Goal: Task Accomplishment & Management: Manage account settings

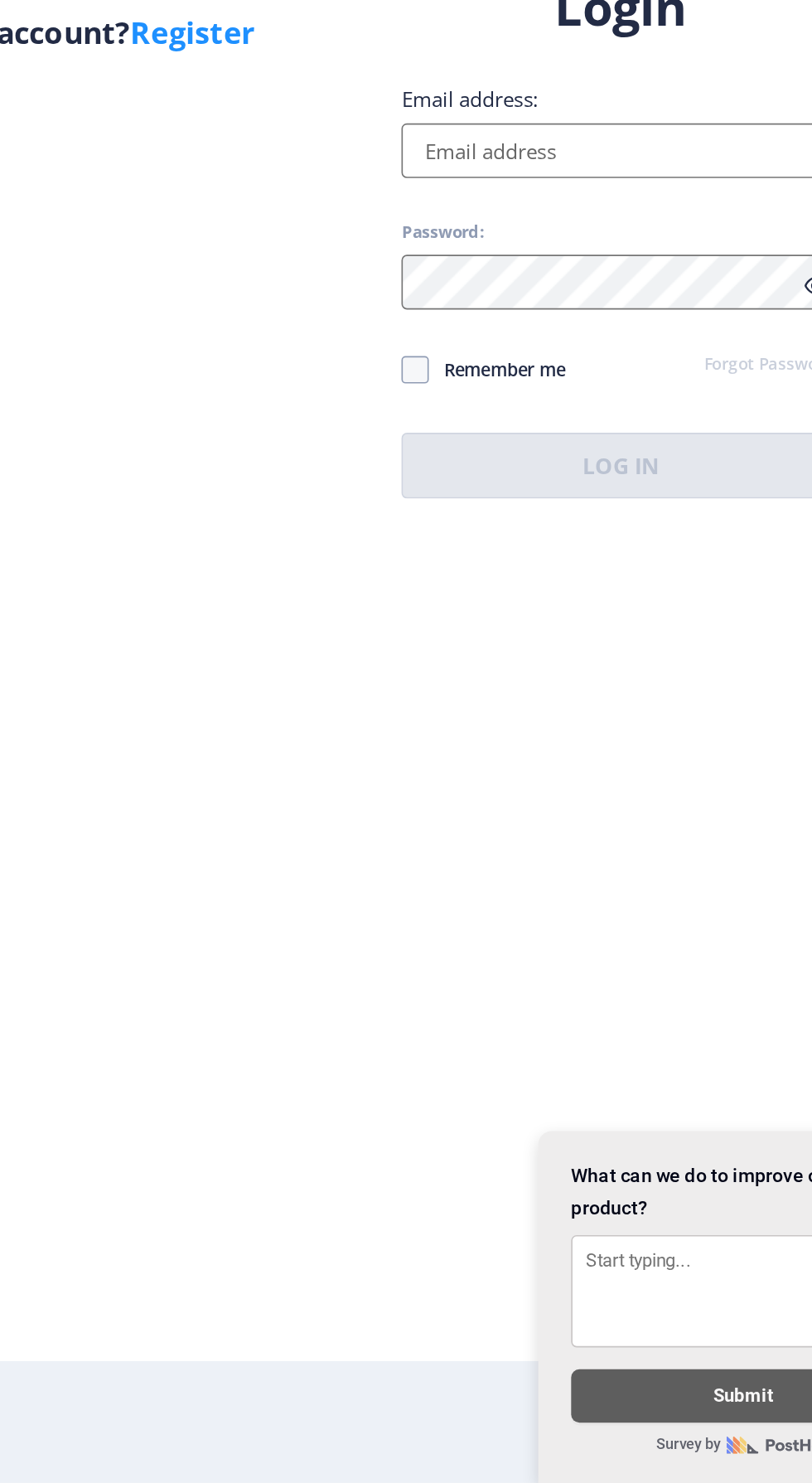
click at [471, 939] on div "Login Email address: Password: Remember me Forgot Password? Log In Don't have a…" at bounding box center [589, 742] width 366 height 393
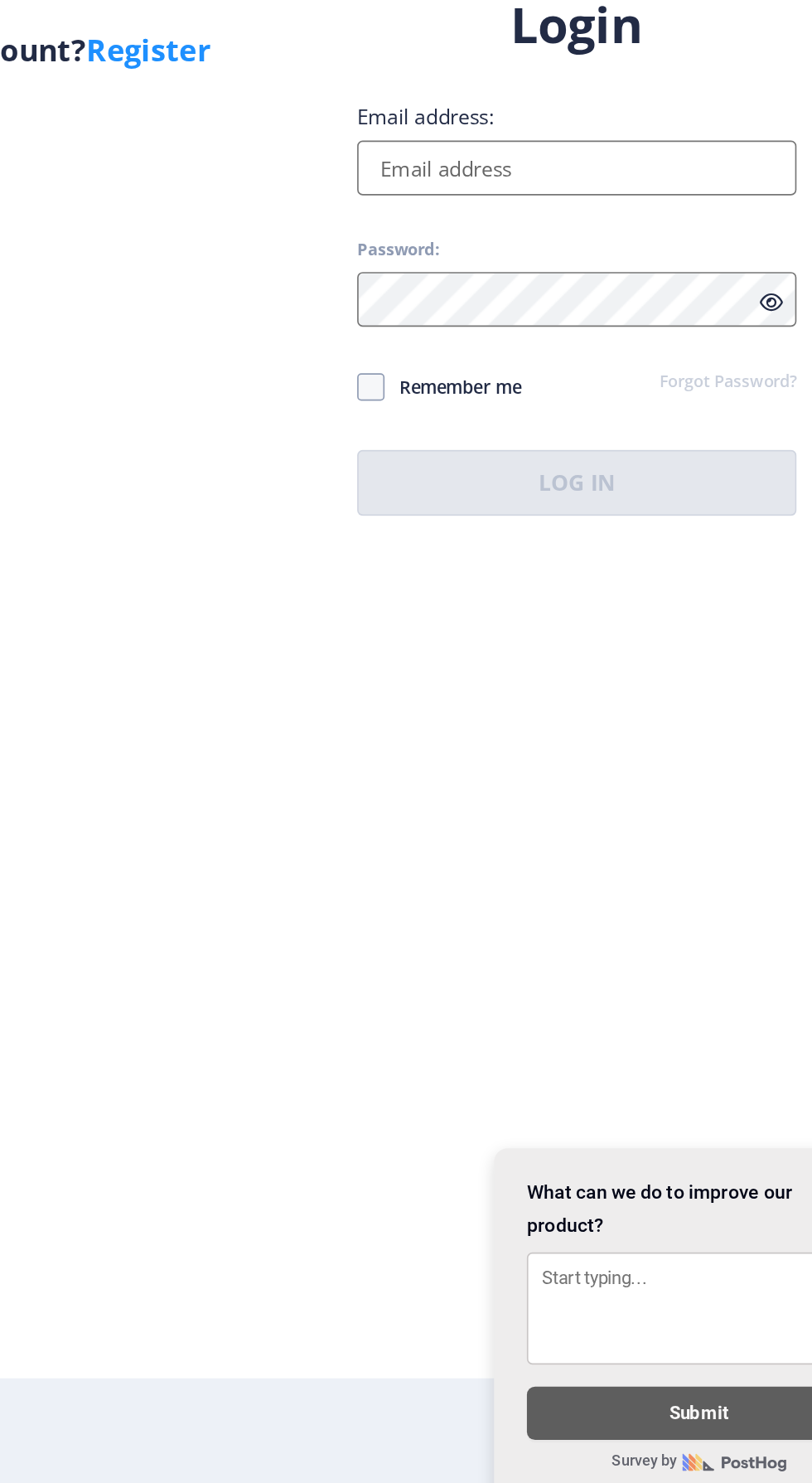
scroll to position [13, 0]
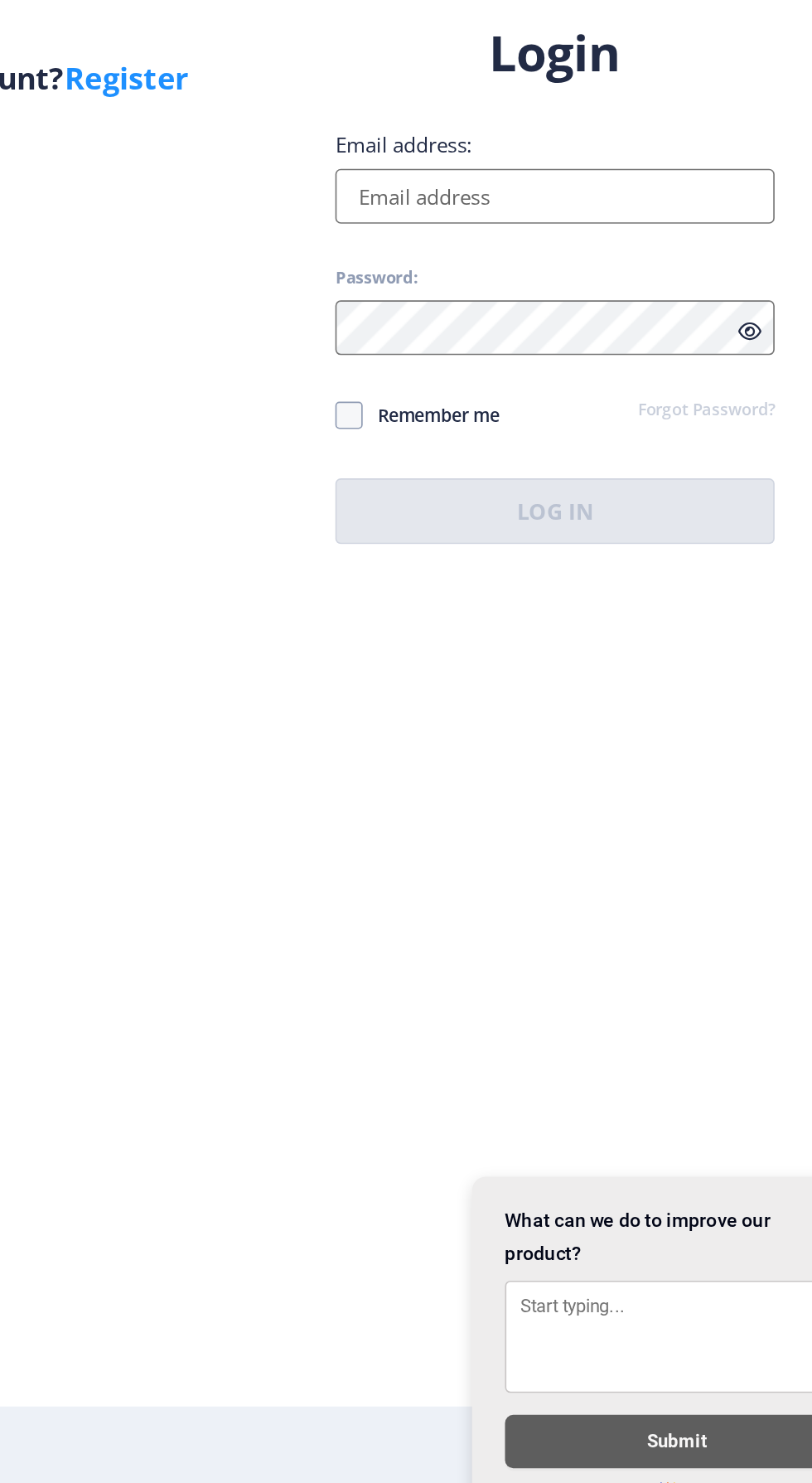
click at [471, 693] on input "Email address:" at bounding box center [589, 676] width 266 height 33
type input "[EMAIL_ADDRESS][DOMAIN_NAME]"
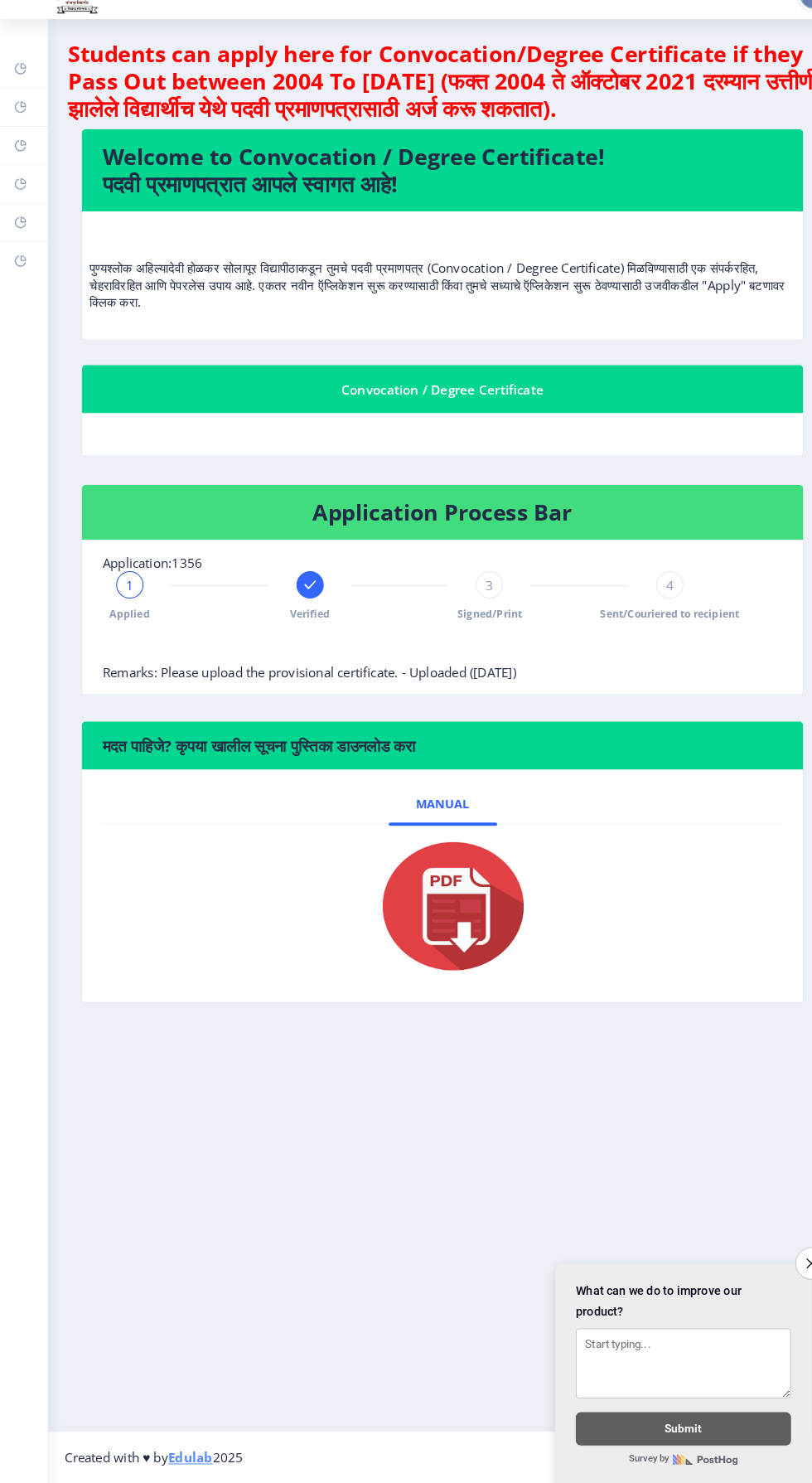
scroll to position [11, 0]
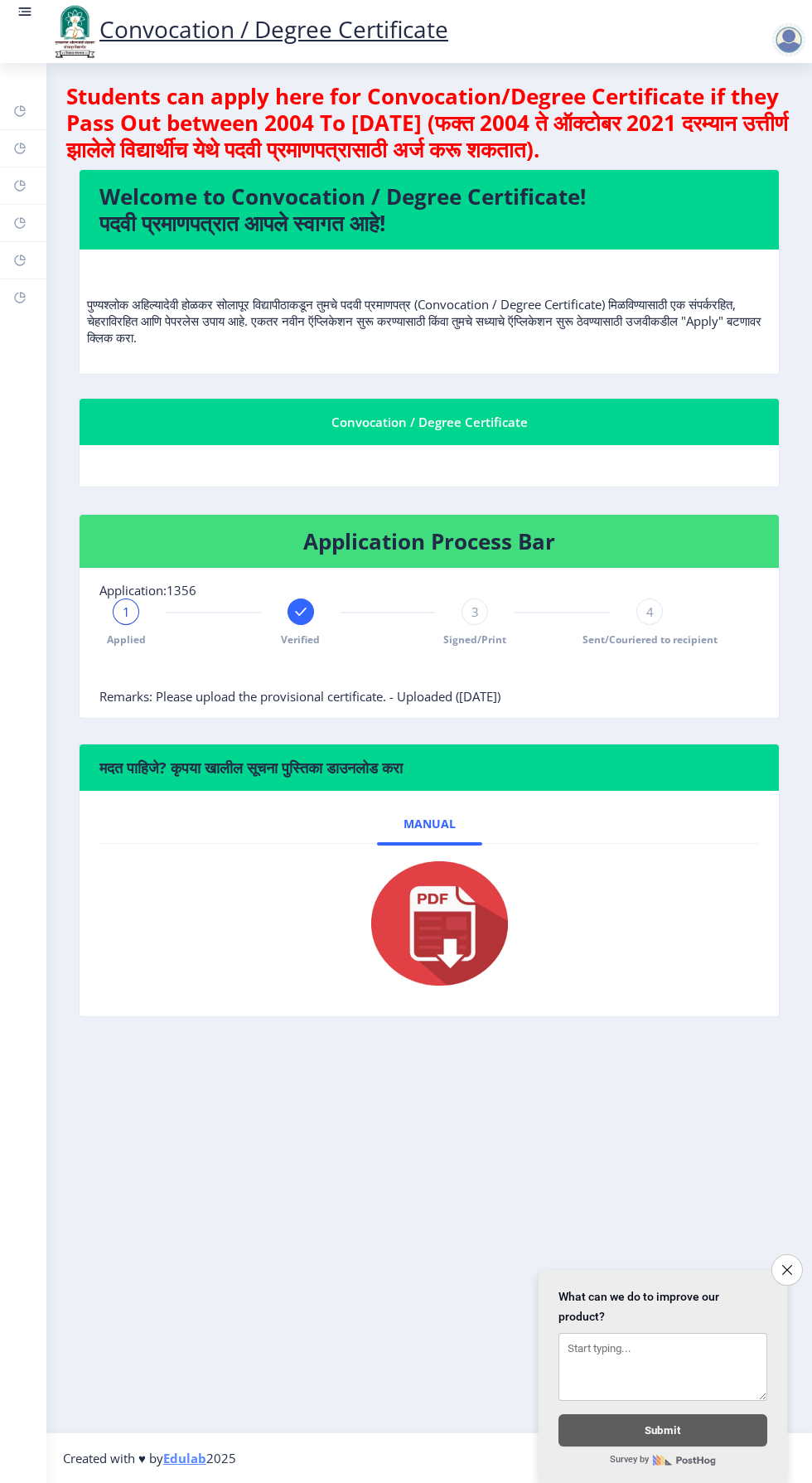
click at [786, 1267] on icon "Close survey" at bounding box center [787, 1269] width 10 height 10
